Goal: Task Accomplishment & Management: Use online tool/utility

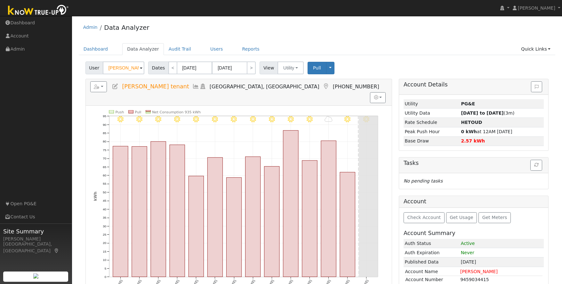
scroll to position [69, 0]
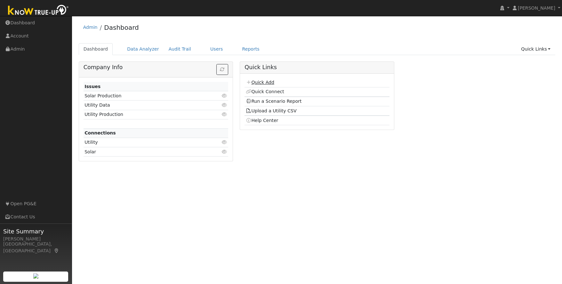
click at [267, 83] on link "Quick Add" at bounding box center [260, 82] width 28 height 5
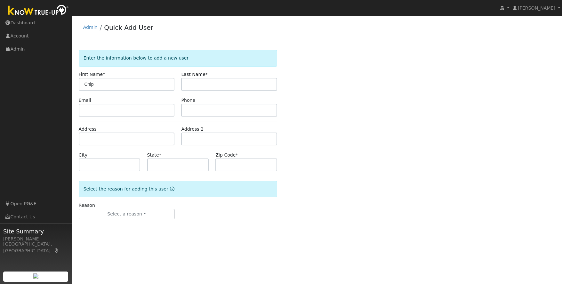
type input "Chip"
type input "Bronk"
type input "chipbronk@gmail.com"
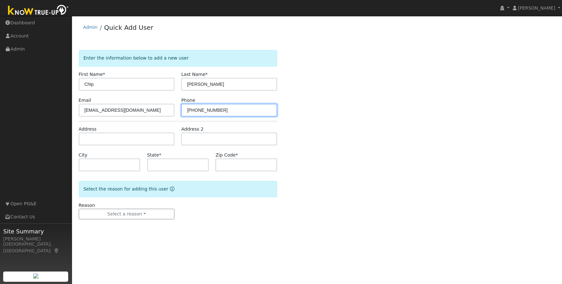
type input "408-313-7666"
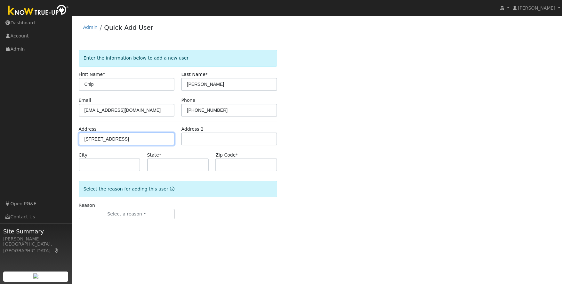
type input "14770 Lakefront Drive"
type input "Jamestown"
type input "CA"
type input "95327"
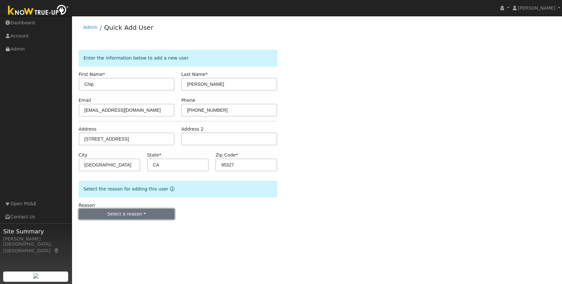
click at [143, 210] on button "Select a reason" at bounding box center [127, 214] width 96 height 11
click at [121, 226] on link "New lead" at bounding box center [114, 227] width 71 height 9
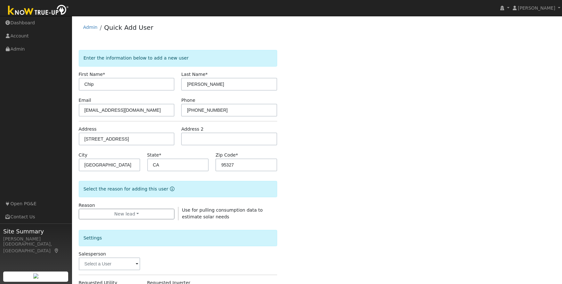
scroll to position [131, 0]
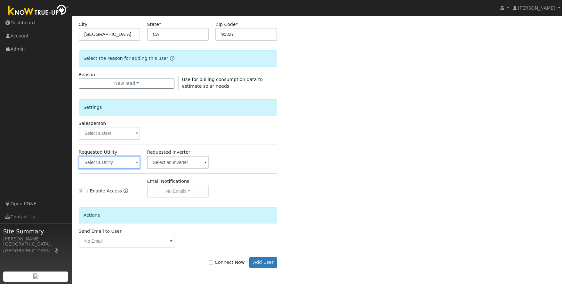
click at [122, 161] on input "text" at bounding box center [110, 162] width 62 height 13
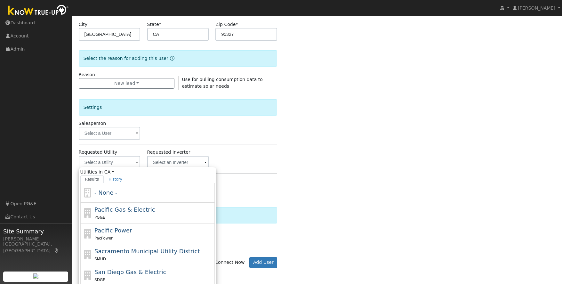
drag, startPoint x: 132, startPoint y: 211, endPoint x: 121, endPoint y: 213, distance: 10.8
click at [132, 211] on span "Pacific Gas & Electric" at bounding box center [124, 209] width 60 height 7
type input "Pacific Gas & Electric"
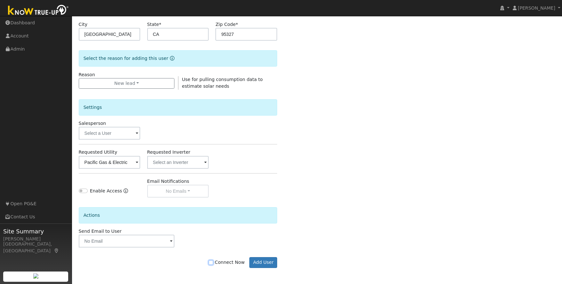
click at [213, 263] on input "Connect Now" at bounding box center [211, 262] width 4 height 4
checkbox input "true"
click at [260, 260] on button "Add User" at bounding box center [263, 262] width 28 height 11
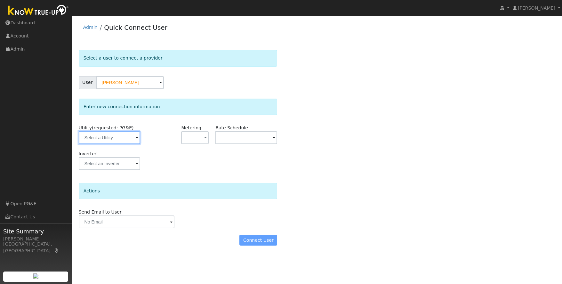
click at [122, 139] on input "text" at bounding box center [110, 137] width 62 height 13
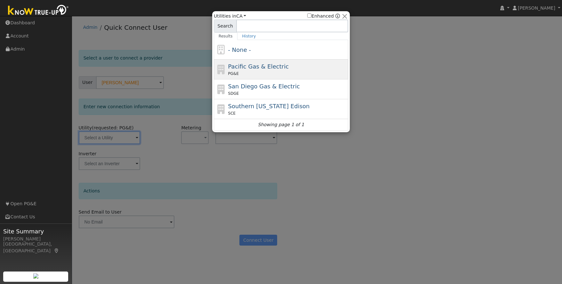
click at [269, 64] on span "Pacific Gas & Electric" at bounding box center [258, 66] width 60 height 7
type input "PG&E"
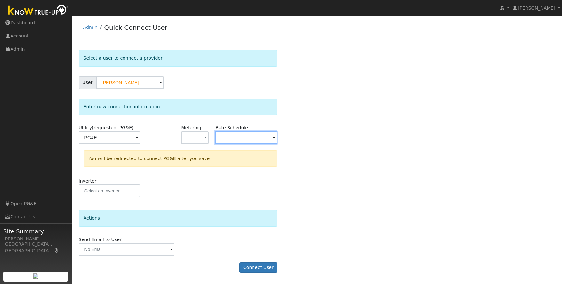
click at [227, 137] on input "text" at bounding box center [246, 137] width 62 height 13
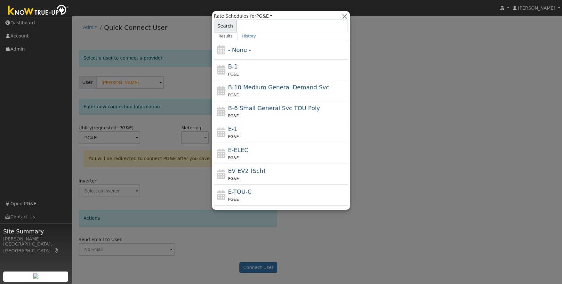
drag, startPoint x: 243, startPoint y: 156, endPoint x: 247, endPoint y: 155, distance: 4.5
click at [243, 156] on div "PG&E" at bounding box center [287, 157] width 119 height 7
type input "E-ELEC"
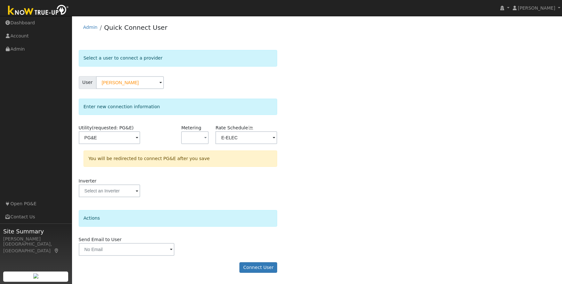
click at [361, 150] on div "Select a user to connect a provider User Chip Bronk Account Default Account Def…" at bounding box center [317, 164] width 477 height 229
click at [255, 267] on button "Connect User" at bounding box center [258, 267] width 38 height 11
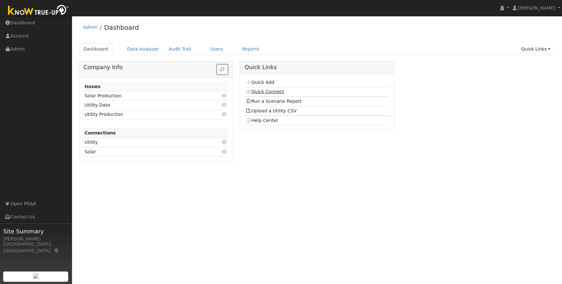
click at [275, 90] on link "Quick Connect" at bounding box center [265, 91] width 38 height 5
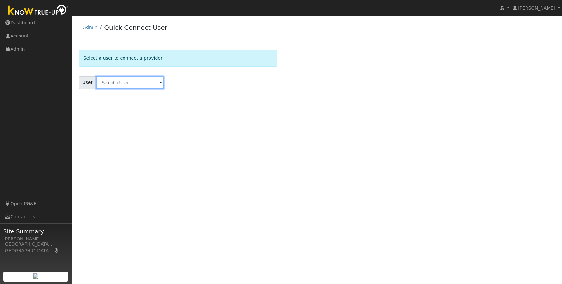
click at [109, 85] on input "text" at bounding box center [130, 82] width 68 height 13
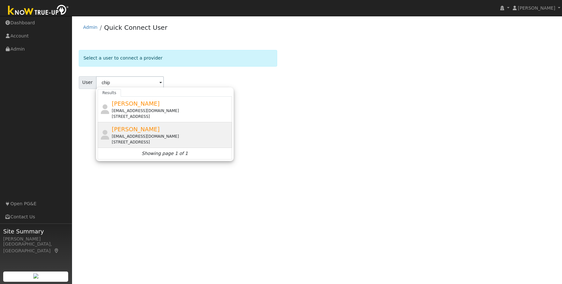
click at [144, 133] on div "Chip Bronk chipbronk@gmail.com 14770 Lakefront Drive, Jamestown, CA 95327" at bounding box center [171, 135] width 119 height 20
type input "Chip Bronk"
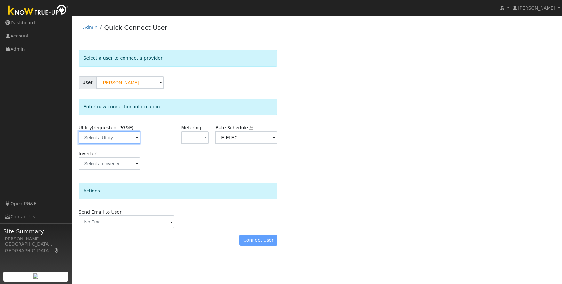
click at [127, 135] on input "text" at bounding box center [110, 137] width 62 height 13
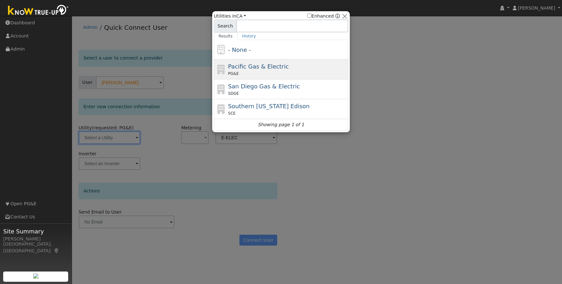
click at [316, 67] on div "Pacific Gas & Electric PG&E" at bounding box center [287, 69] width 119 height 14
type input "PG&E"
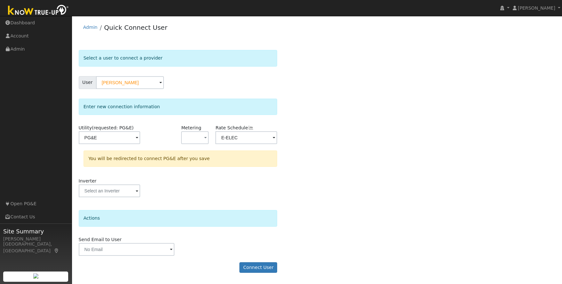
click at [313, 177] on div "Select a user to connect a provider User Chip Bronk Account Default Account Def…" at bounding box center [317, 164] width 477 height 229
click at [256, 265] on button "Connect User" at bounding box center [258, 267] width 38 height 11
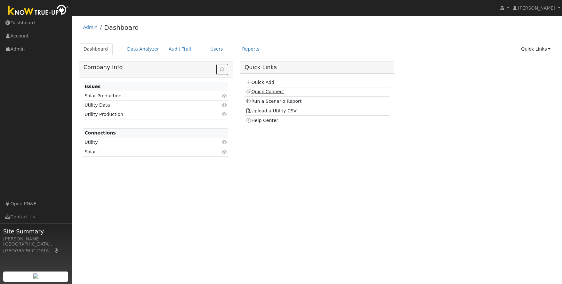
click at [269, 93] on link "Quick Connect" at bounding box center [265, 91] width 38 height 5
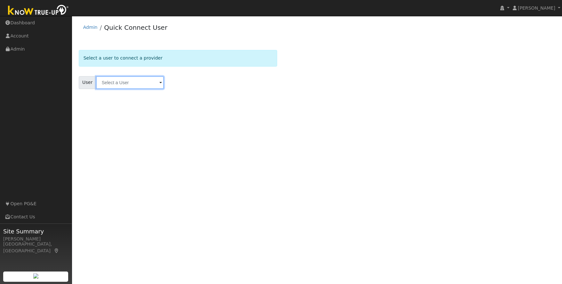
click at [128, 84] on input "text" at bounding box center [130, 82] width 68 height 13
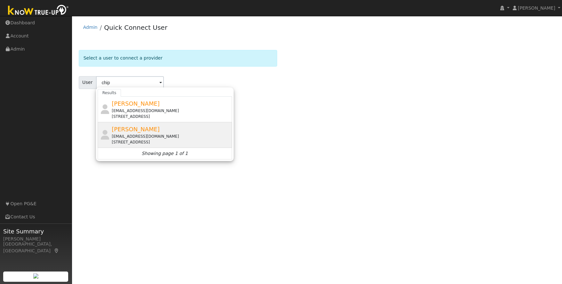
click at [150, 134] on div "chipbronk@gmail.com" at bounding box center [171, 136] width 119 height 6
type input "Chip Bronk"
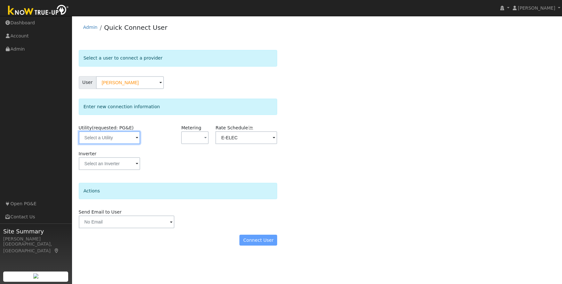
click at [113, 142] on input "text" at bounding box center [110, 137] width 62 height 13
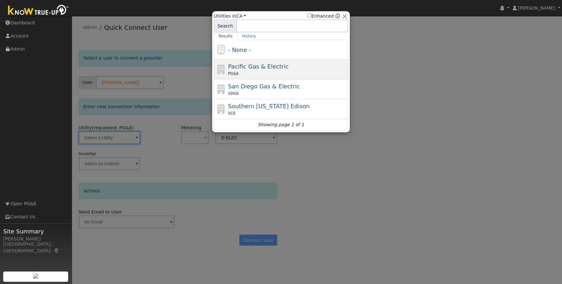
click at [292, 68] on div "Pacific Gas & Electric PG&E" at bounding box center [287, 69] width 119 height 14
type input "PG&E"
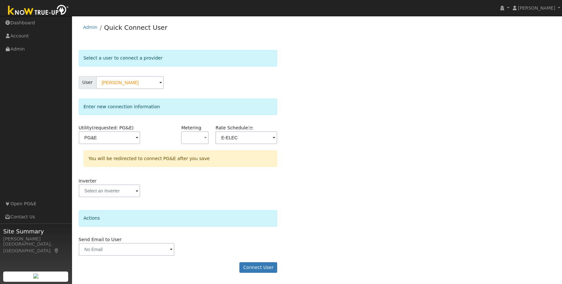
click at [300, 182] on div "Select a user to connect a provider User Chip Bronk Account Default Account Def…" at bounding box center [317, 164] width 477 height 229
click at [254, 266] on button "Connect User" at bounding box center [258, 267] width 38 height 11
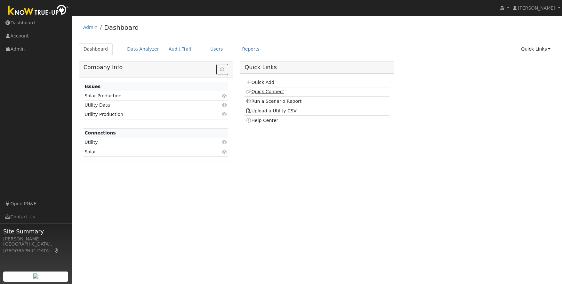
click at [266, 92] on link "Quick Connect" at bounding box center [265, 91] width 38 height 5
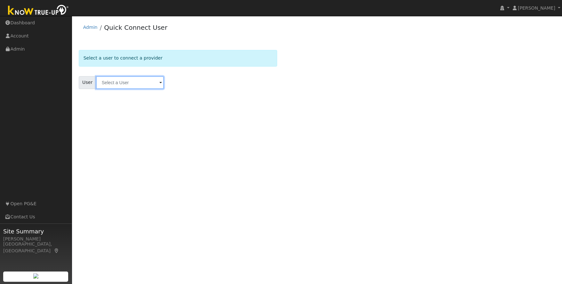
click at [115, 86] on input "text" at bounding box center [130, 82] width 68 height 13
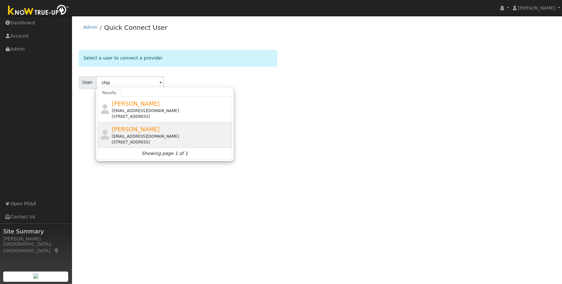
click at [139, 135] on div "[EMAIL_ADDRESS][DOMAIN_NAME]" at bounding box center [171, 136] width 119 height 6
type input "[PERSON_NAME]"
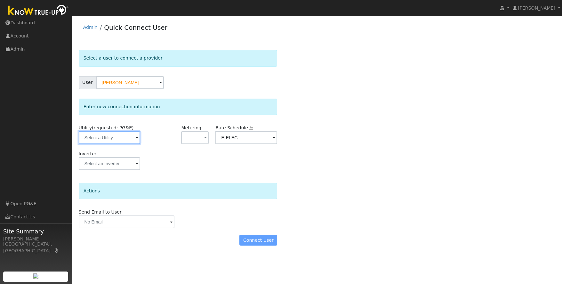
click at [127, 136] on input "text" at bounding box center [110, 137] width 62 height 13
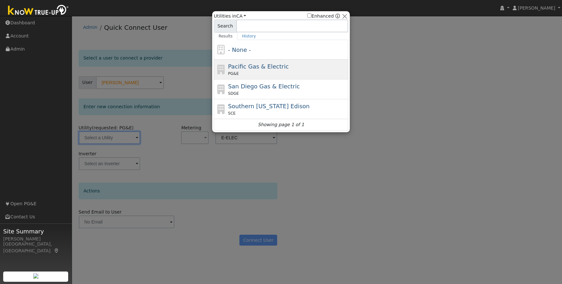
click at [303, 68] on div "Pacific Gas & Electric PG&E" at bounding box center [287, 69] width 119 height 14
type input "PG&E"
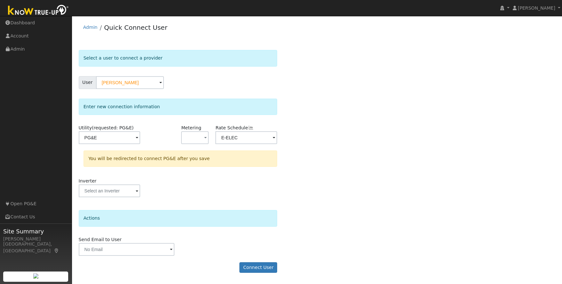
click at [299, 194] on div "Select a user to connect a provider User Chip Bronk Account Default Account Def…" at bounding box center [317, 164] width 477 height 229
click at [265, 268] on button "Connect User" at bounding box center [258, 267] width 38 height 11
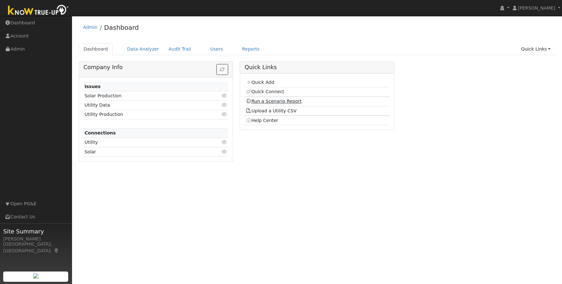
click at [280, 102] on link "Run a Scenario Report" at bounding box center [274, 101] width 56 height 5
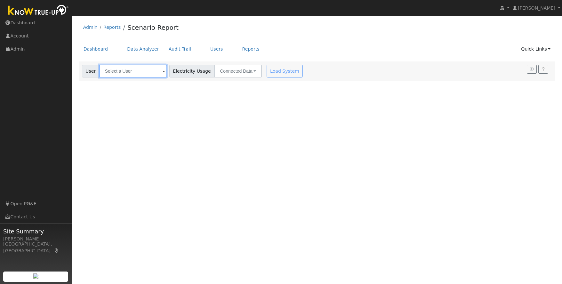
click at [129, 74] on input "text" at bounding box center [133, 71] width 68 height 13
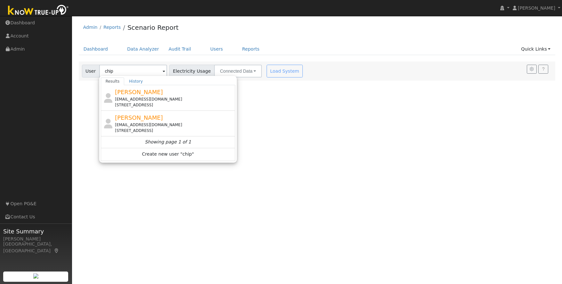
click at [159, 124] on div "[EMAIL_ADDRESS][DOMAIN_NAME]" at bounding box center [174, 125] width 119 height 6
type input "[PERSON_NAME]"
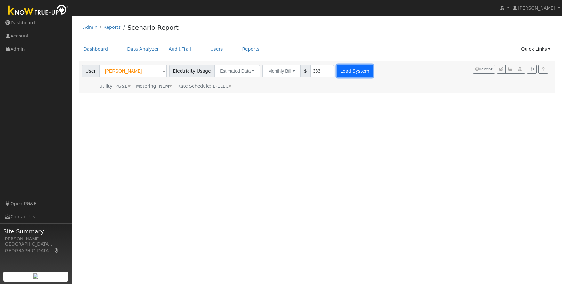
click at [347, 72] on button "Load System" at bounding box center [355, 71] width 36 height 13
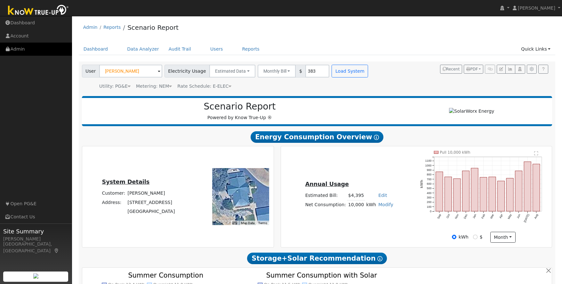
click at [19, 48] on link "Admin" at bounding box center [36, 49] width 72 height 13
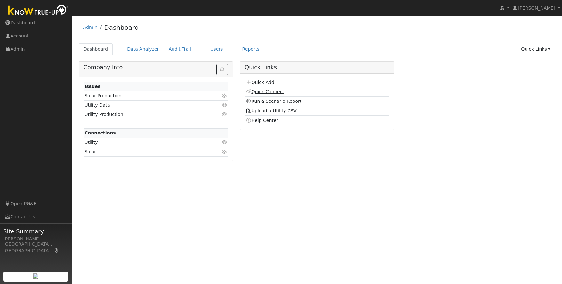
click at [267, 93] on link "Quick Connect" at bounding box center [265, 91] width 38 height 5
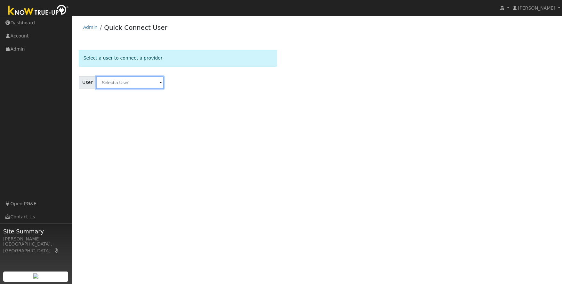
click at [130, 81] on input "text" at bounding box center [130, 82] width 68 height 13
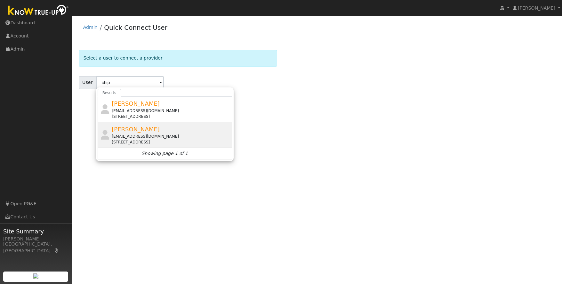
click at [150, 135] on div "chipbronk@gmail.com" at bounding box center [171, 136] width 119 height 6
type input "[PERSON_NAME]"
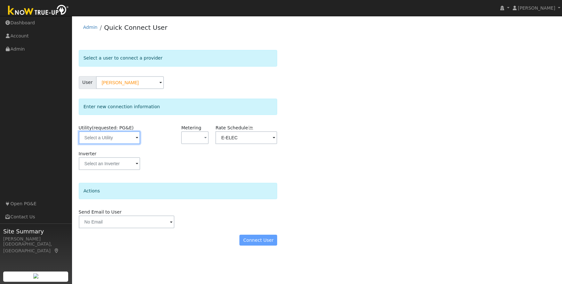
click at [129, 138] on input "text" at bounding box center [110, 137] width 62 height 13
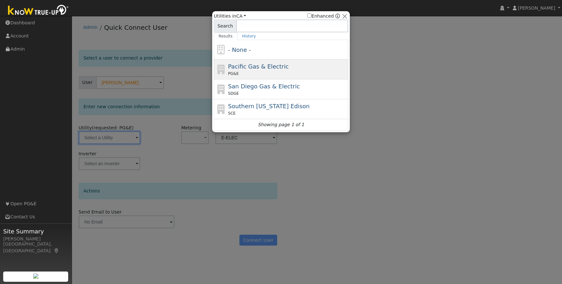
click at [311, 72] on div "PG&E" at bounding box center [287, 74] width 119 height 6
type input "PG&E"
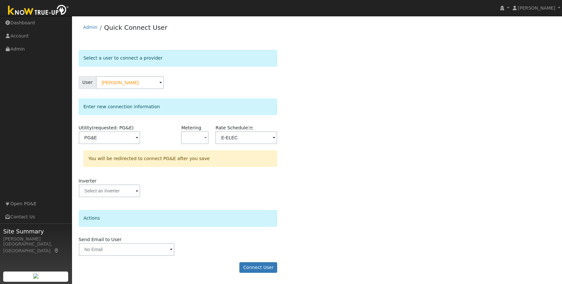
click at [311, 72] on div "Select a user to connect a provider User Chip Bronk Account Default Account Def…" at bounding box center [317, 164] width 477 height 229
click at [261, 265] on button "Connect User" at bounding box center [258, 267] width 38 height 11
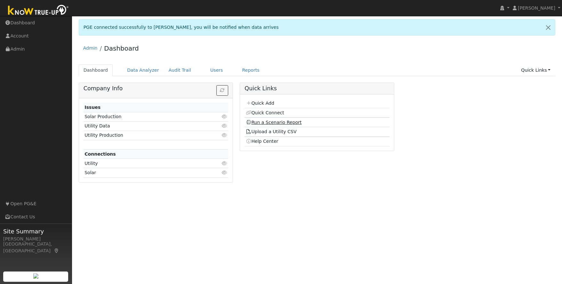
click at [278, 122] on link "Run a Scenario Report" at bounding box center [274, 122] width 56 height 5
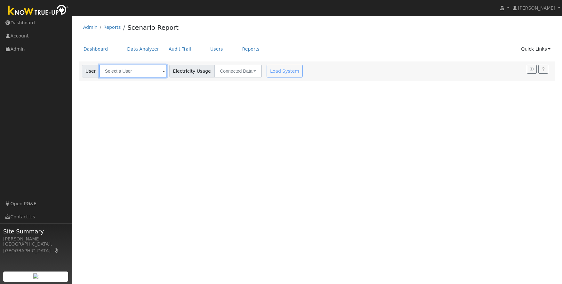
click at [121, 73] on input "text" at bounding box center [133, 71] width 68 height 13
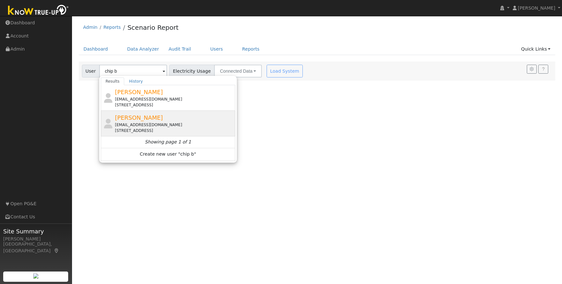
click at [159, 124] on div "[EMAIL_ADDRESS][DOMAIN_NAME]" at bounding box center [174, 125] width 119 height 6
type input "[PERSON_NAME]"
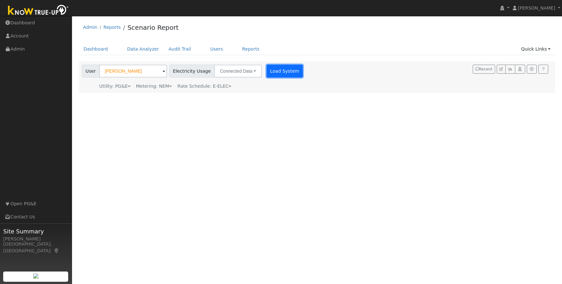
click at [268, 73] on button "Load System" at bounding box center [285, 71] width 36 height 13
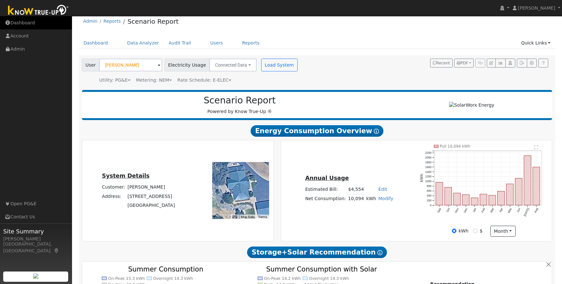
scroll to position [8, 0]
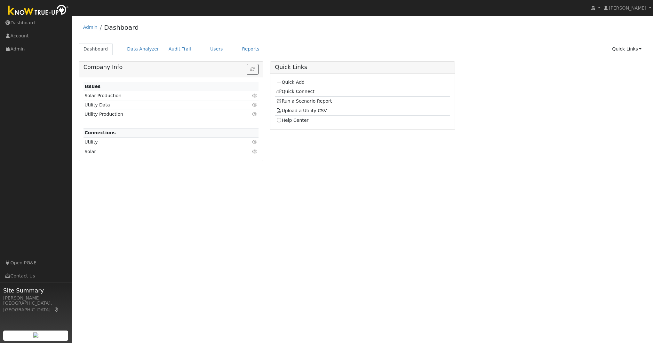
click at [304, 101] on link "Run a Scenario Report" at bounding box center [304, 101] width 56 height 5
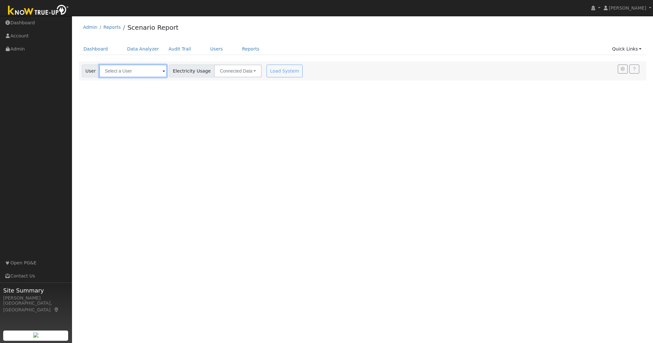
click at [127, 68] on input "text" at bounding box center [133, 71] width 68 height 13
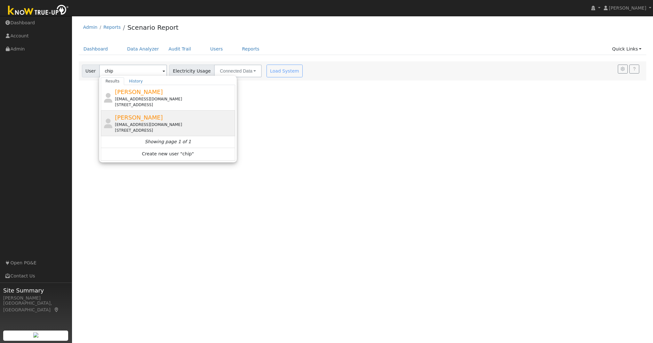
click at [175, 128] on div "[STREET_ADDRESS]" at bounding box center [174, 131] width 119 height 6
type input "[PERSON_NAME]"
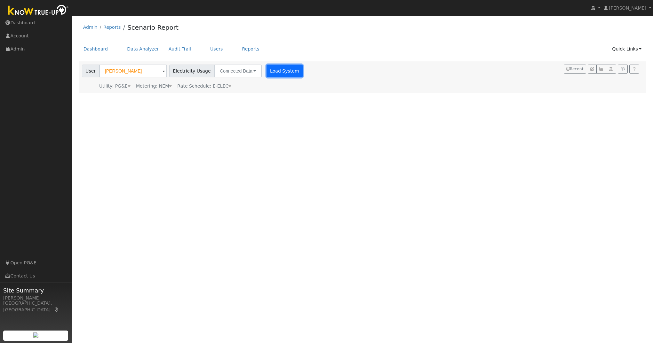
click at [267, 69] on button "Load System" at bounding box center [285, 71] width 36 height 13
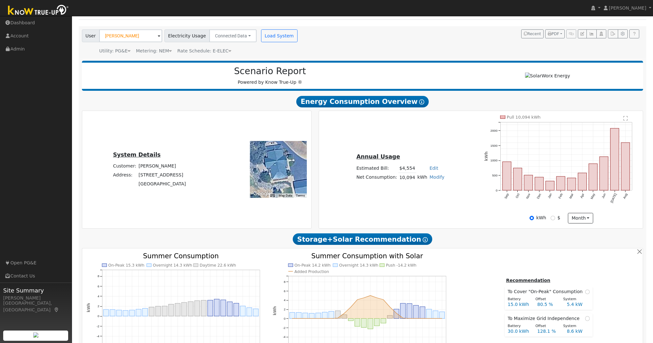
scroll to position [46, 0]
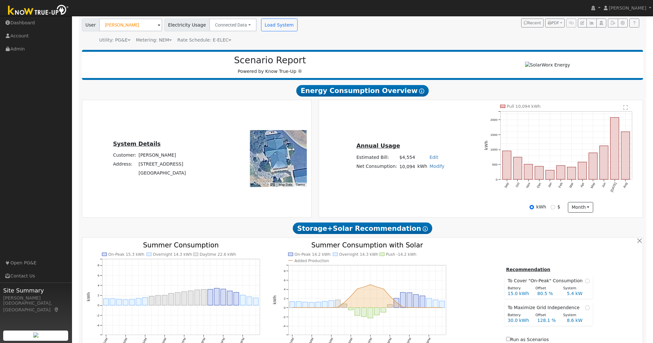
click at [431, 158] on link "Edit" at bounding box center [433, 157] width 9 height 5
